Goal: Check status: Check status

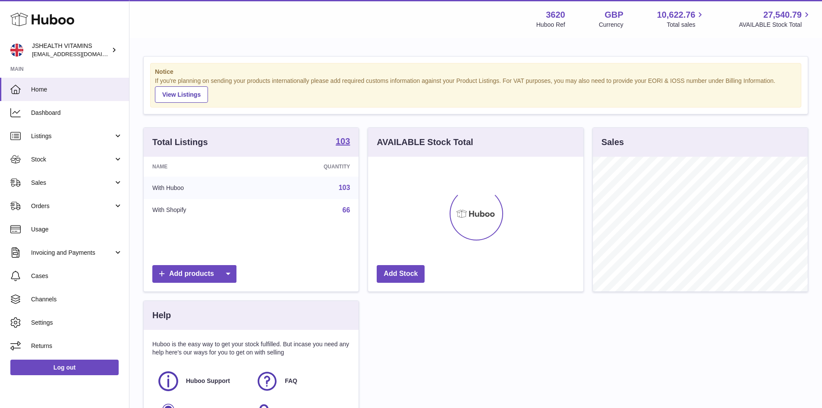
scroll to position [135, 215]
click at [84, 178] on link "Sales" at bounding box center [64, 182] width 129 height 23
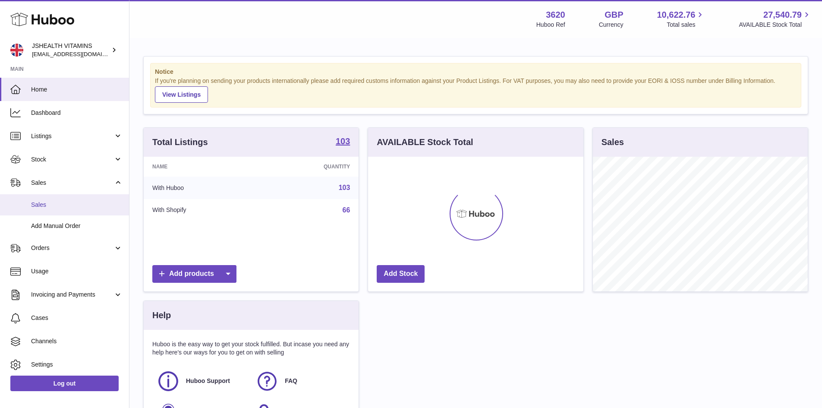
click at [68, 205] on span "Sales" at bounding box center [76, 205] width 91 height 8
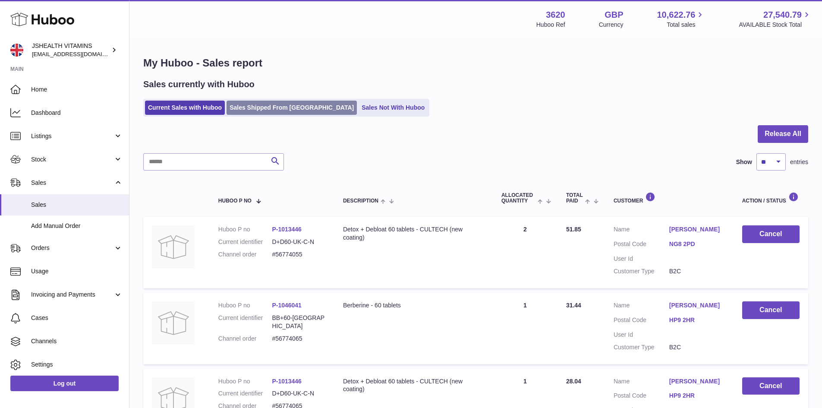
click at [267, 107] on link "Sales Shipped From [GEOGRAPHIC_DATA]" at bounding box center [291, 108] width 130 height 14
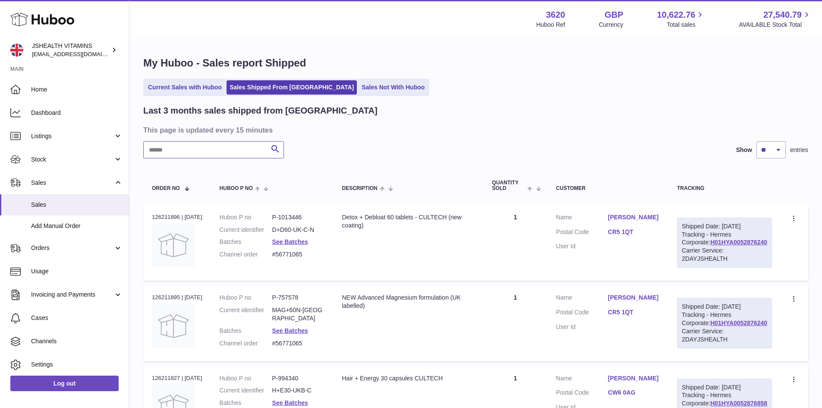
click at [195, 146] on input "text" at bounding box center [213, 149] width 141 height 17
paste input "*********"
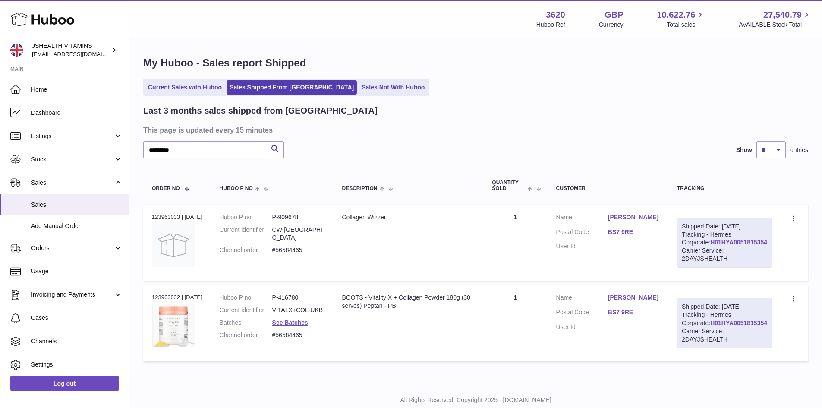
click at [746, 245] on link "H01HYA0051815354" at bounding box center [738, 242] width 57 height 7
click at [651, 230] on link "BS7 9RE" at bounding box center [634, 232] width 52 height 8
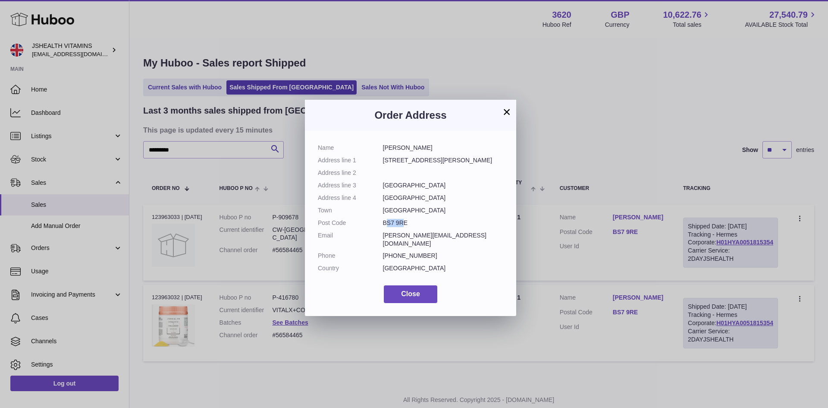
drag, startPoint x: 404, startPoint y: 222, endPoint x: 386, endPoint y: 221, distance: 18.1
click at [386, 221] on dd "BS7 9RE" at bounding box center [443, 223] width 121 height 8
drag, startPoint x: 404, startPoint y: 221, endPoint x: 384, endPoint y: 221, distance: 20.3
click at [384, 221] on dd "BS7 9RE" at bounding box center [443, 223] width 121 height 8
copy dd "BS7 9RE"
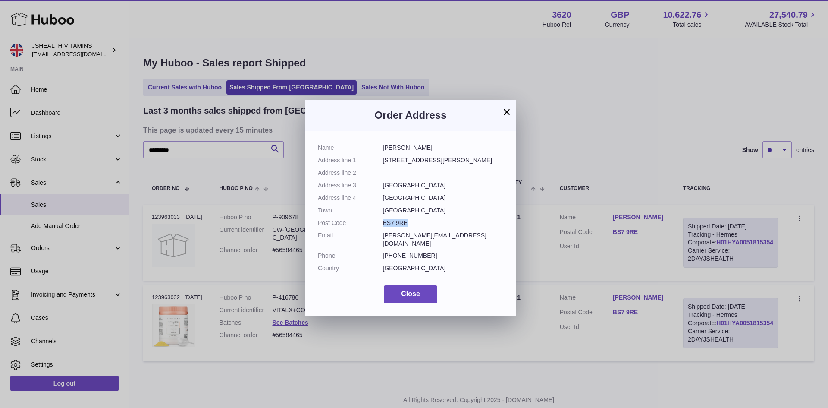
click at [505, 112] on button "×" at bounding box center [507, 112] width 10 height 10
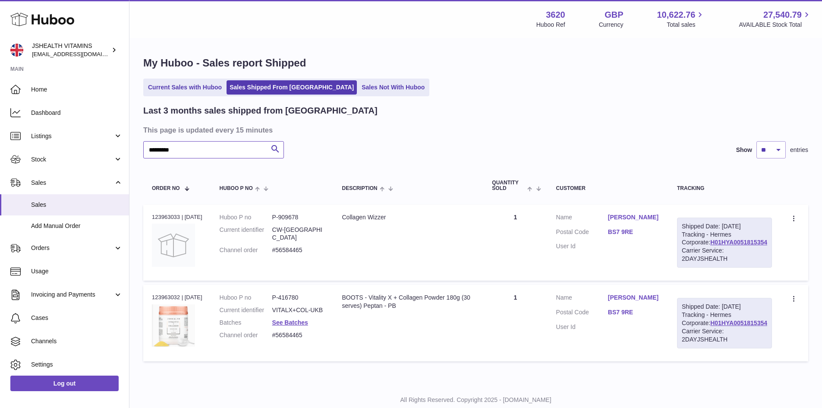
drag, startPoint x: 211, startPoint y: 149, endPoint x: -23, endPoint y: 150, distance: 234.3
click at [0, 150] on html ".st0{fill:#141414;}" at bounding box center [411, 204] width 822 height 408
paste input "text"
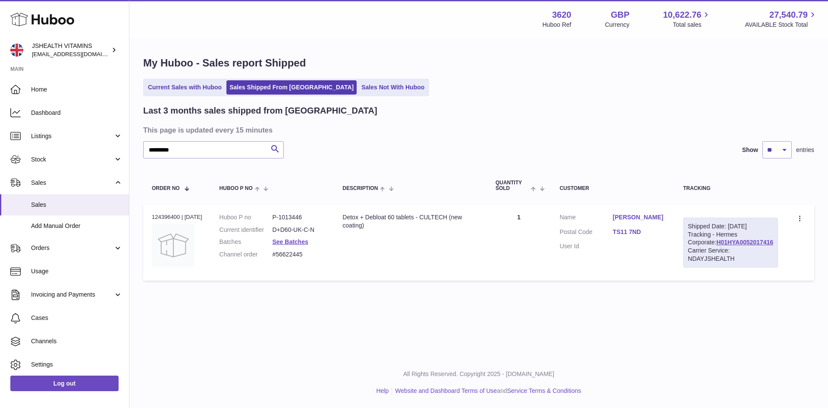
click at [751, 262] on div "Carrier Service: NDAYJSHEALTH" at bounding box center [730, 254] width 85 height 16
click at [751, 245] on link "H01HYA0052017416" at bounding box center [745, 242] width 57 height 7
click at [638, 232] on link "TS11 7ND" at bounding box center [639, 232] width 53 height 8
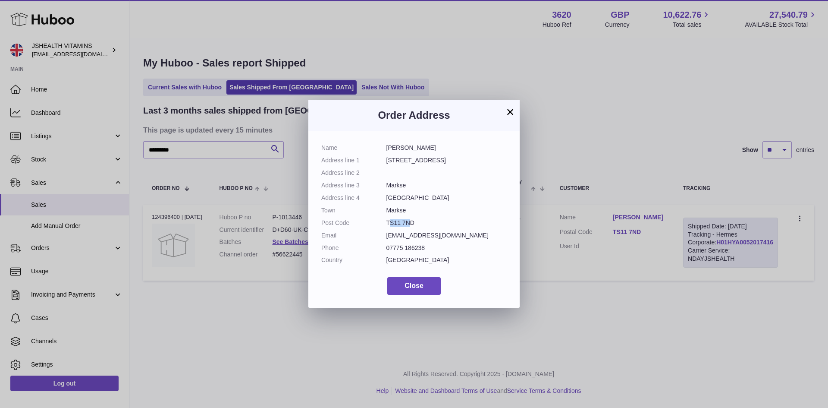
drag, startPoint x: 408, startPoint y: 222, endPoint x: 390, endPoint y: 221, distance: 18.6
click at [390, 221] on dd "TS11 7ND" at bounding box center [447, 223] width 121 height 8
drag, startPoint x: 410, startPoint y: 222, endPoint x: 382, endPoint y: 220, distance: 28.1
click at [382, 220] on dl "Name Vicky Laird Address line 1 36 Church Street South Address line 2 Address l…" at bounding box center [414, 206] width 186 height 125
copy dl "TS11 7ND"
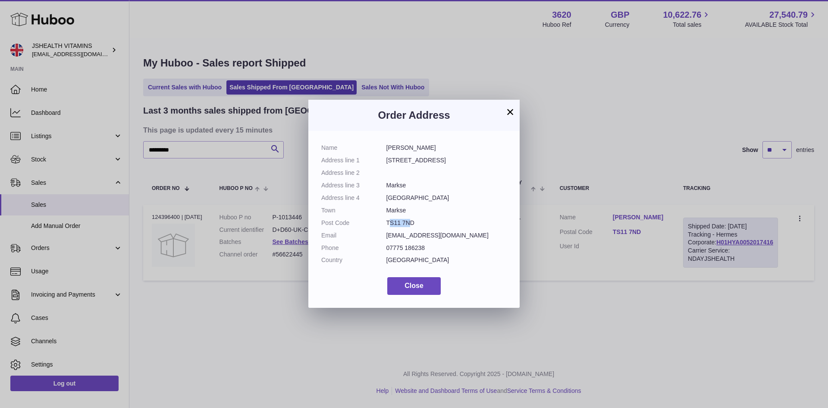
copy dl "TS11 7ND"
click at [510, 112] on button "×" at bounding box center [510, 112] width 10 height 10
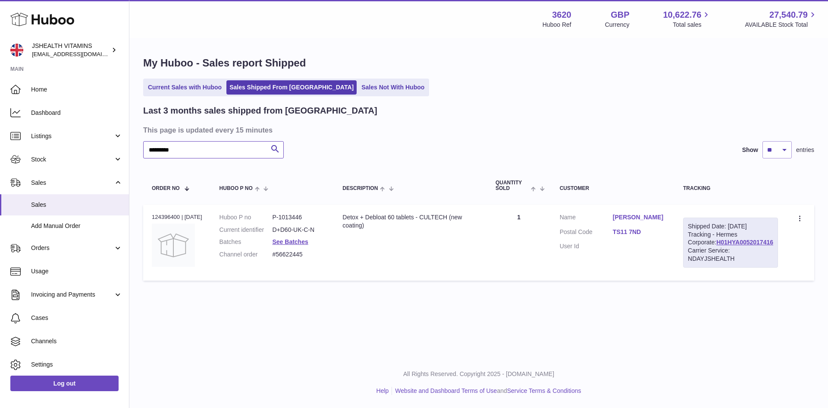
drag, startPoint x: 184, startPoint y: 145, endPoint x: -117, endPoint y: 147, distance: 301.6
click at [0, 147] on html ".st0{fill:#141414;}" at bounding box center [414, 204] width 828 height 408
paste input "text"
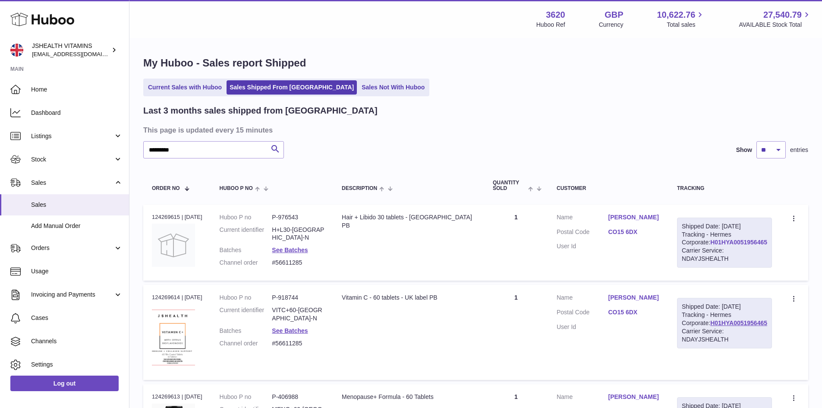
click at [733, 245] on link "H01HYA0051956465" at bounding box center [738, 242] width 57 height 7
click at [650, 234] on dl "Customer Name Charlotte Edwards Postal Code CO15 6DX User Id" at bounding box center [608, 234] width 103 height 42
click at [647, 236] on link "CO15 6DX" at bounding box center [634, 232] width 52 height 8
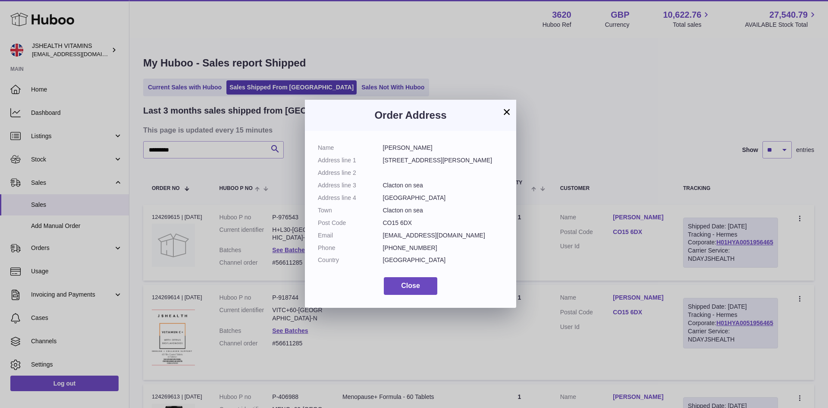
drag, startPoint x: 411, startPoint y: 222, endPoint x: 378, endPoint y: 221, distance: 32.8
click at [378, 221] on dl "Name Charlotte Edwards Address line 1 39 Walton Road Address line 2 Address lin…" at bounding box center [411, 206] width 186 height 125
copy dl "CO15 6DX"
click at [507, 111] on button "×" at bounding box center [507, 112] width 10 height 10
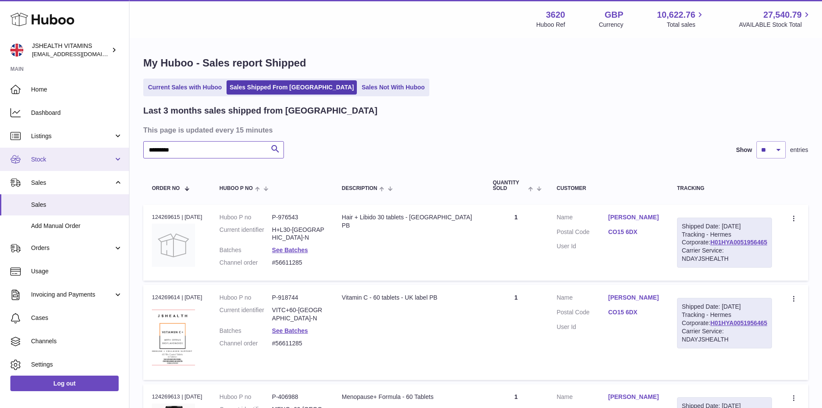
drag, startPoint x: 203, startPoint y: 146, endPoint x: 52, endPoint y: 167, distance: 152.4
click at [72, 159] on div "Huboo JSHEALTH VITAMINS internalAdmin-3620@internal.huboo.com Main Home Dashboa…" at bounding box center [411, 352] width 822 height 705
paste input "text"
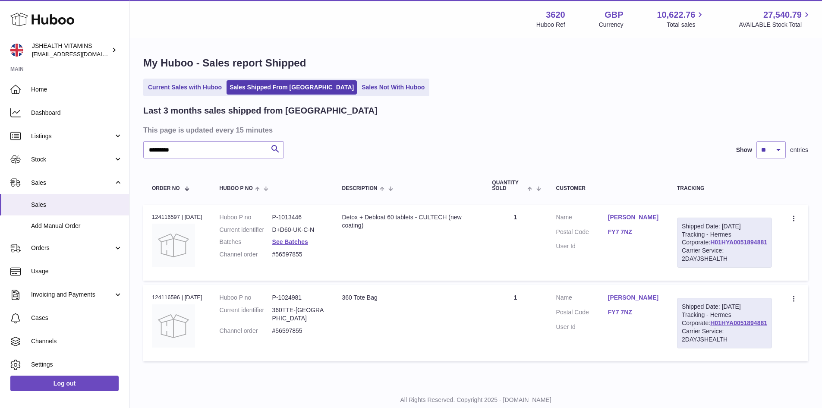
click at [724, 245] on link "H01HYA0051894881" at bounding box center [738, 242] width 57 height 7
click at [639, 232] on link "FY7 7NZ" at bounding box center [634, 232] width 52 height 8
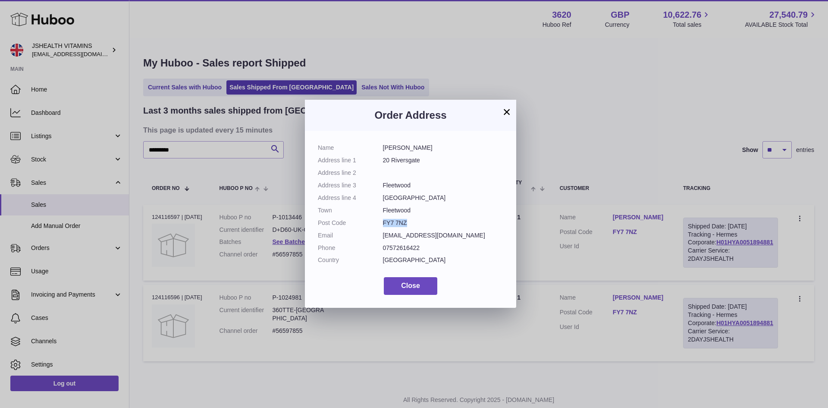
drag, startPoint x: 383, startPoint y: 222, endPoint x: 406, endPoint y: 222, distance: 22.4
click at [406, 222] on dd "FY7 7NZ" at bounding box center [443, 223] width 121 height 8
copy dd "FY7 7NZ"
click at [506, 111] on button "×" at bounding box center [507, 112] width 10 height 10
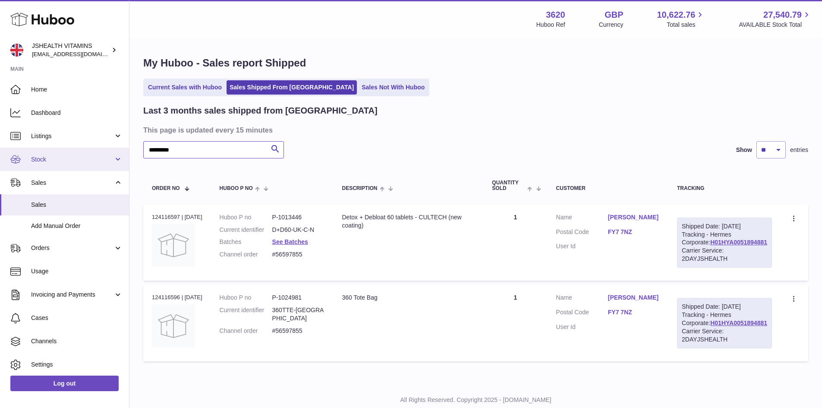
drag, startPoint x: 118, startPoint y: 159, endPoint x: 3, endPoint y: 165, distance: 114.9
click at [12, 165] on div "Huboo JSHEALTH VITAMINS internalAdmin-3620@internal.huboo.com Main Home Dashboa…" at bounding box center [411, 216] width 822 height 433
paste input "text"
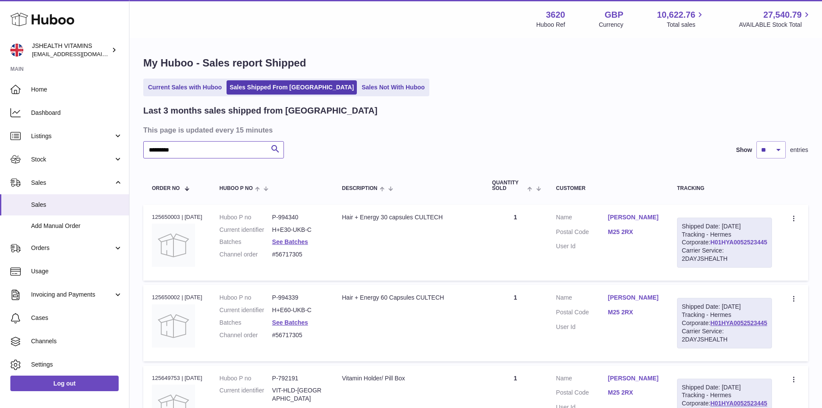
type input "*********"
click at [743, 245] on link "H01HYA0052523445" at bounding box center [738, 242] width 57 height 7
click at [648, 236] on link "M25 2RX" at bounding box center [634, 232] width 52 height 8
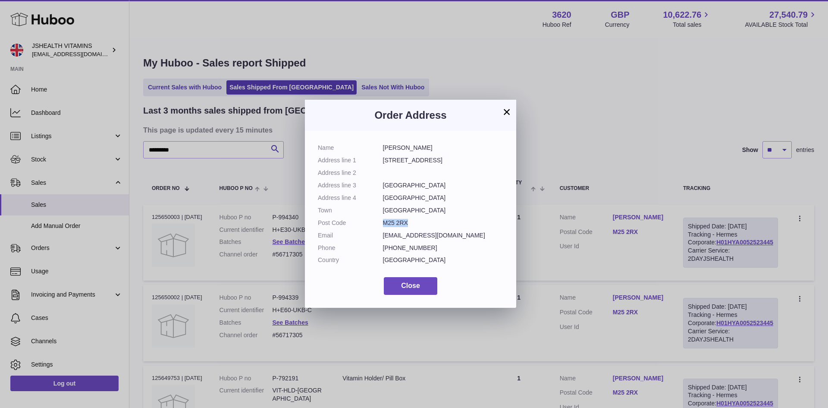
drag, startPoint x: 385, startPoint y: 220, endPoint x: 408, endPoint y: 223, distance: 23.1
click at [408, 223] on dd "M25 2RX" at bounding box center [443, 223] width 121 height 8
copy dd "M25 2RX"
